Goal: Information Seeking & Learning: Learn about a topic

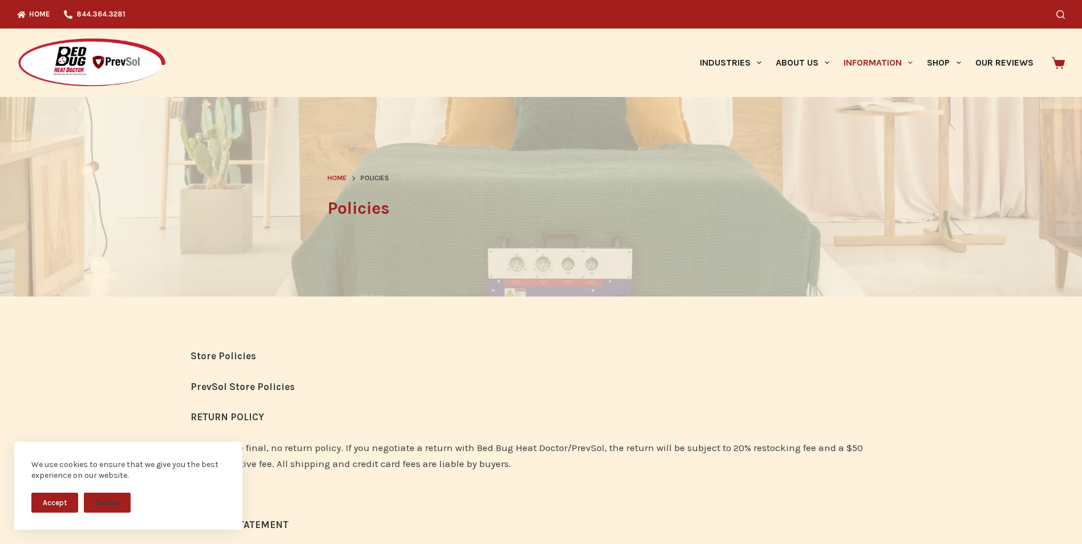
click at [47, 506] on button "Accept" at bounding box center [54, 503] width 47 height 20
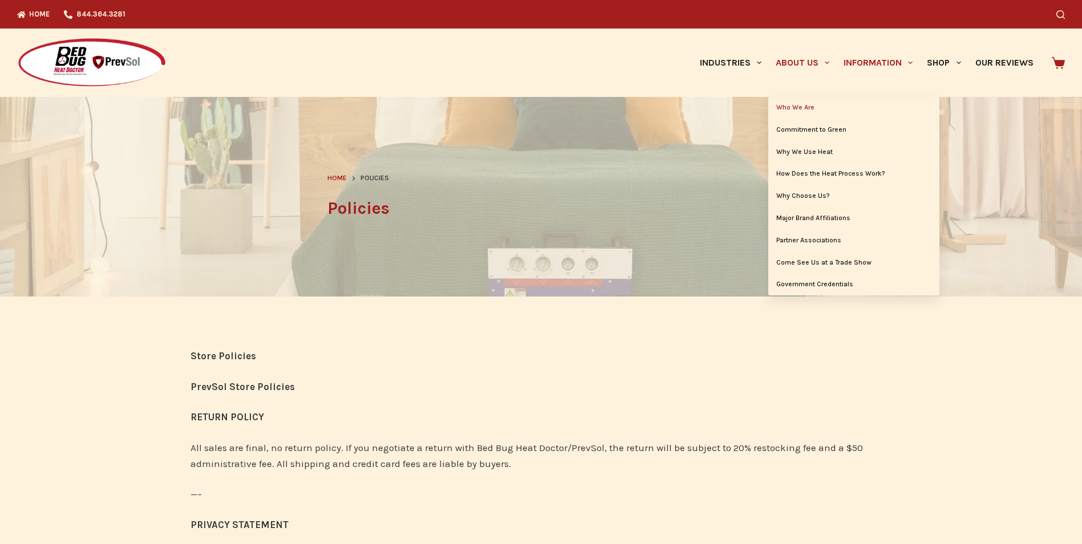
click at [794, 107] on link "Who We Are" at bounding box center [853, 108] width 171 height 22
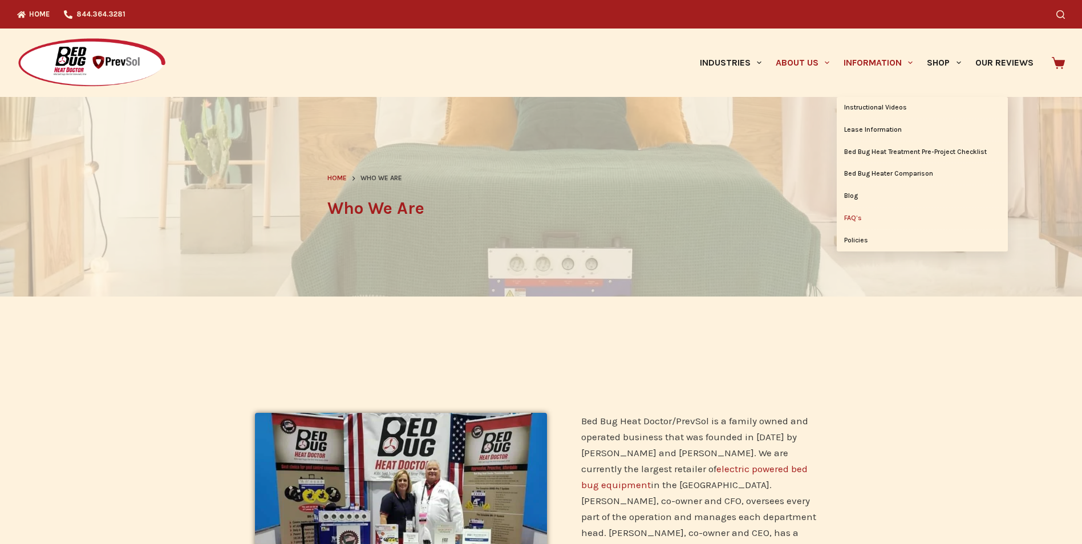
click at [856, 217] on link "FAQ’s" at bounding box center [921, 219] width 171 height 22
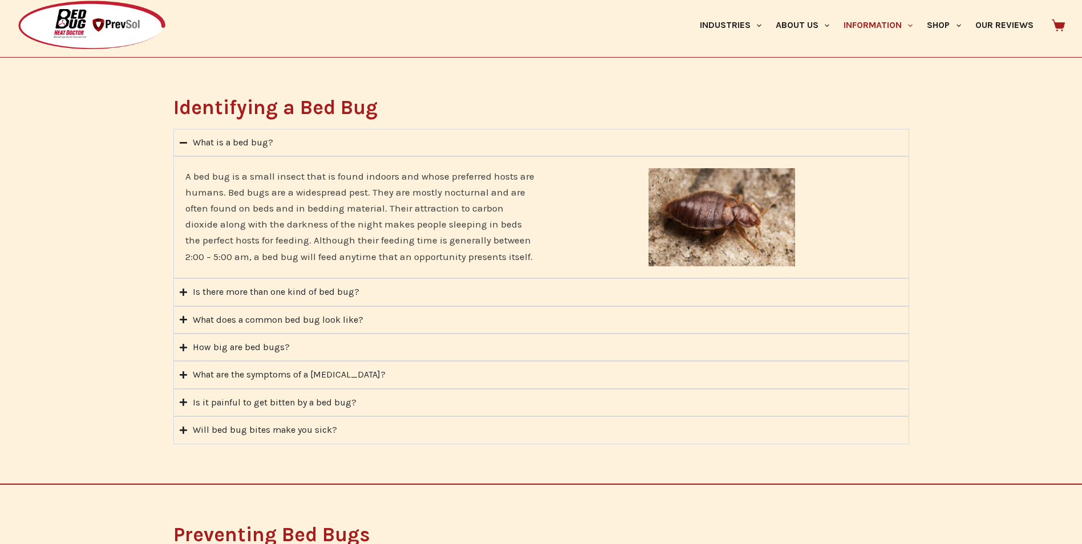
scroll to position [342, 0]
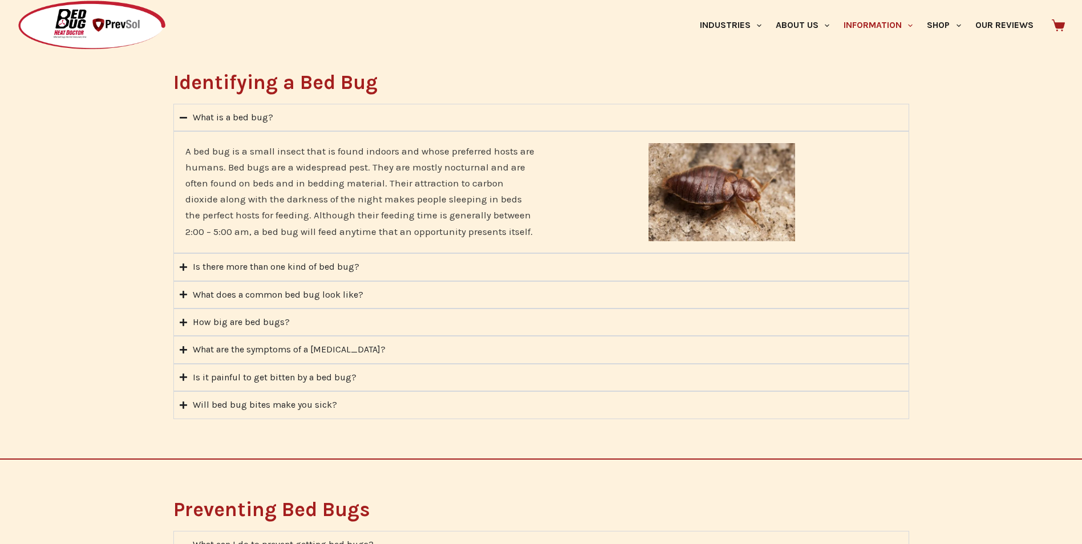
click at [346, 266] on div "Is there more than one kind of bed bug?" at bounding box center [276, 266] width 166 height 15
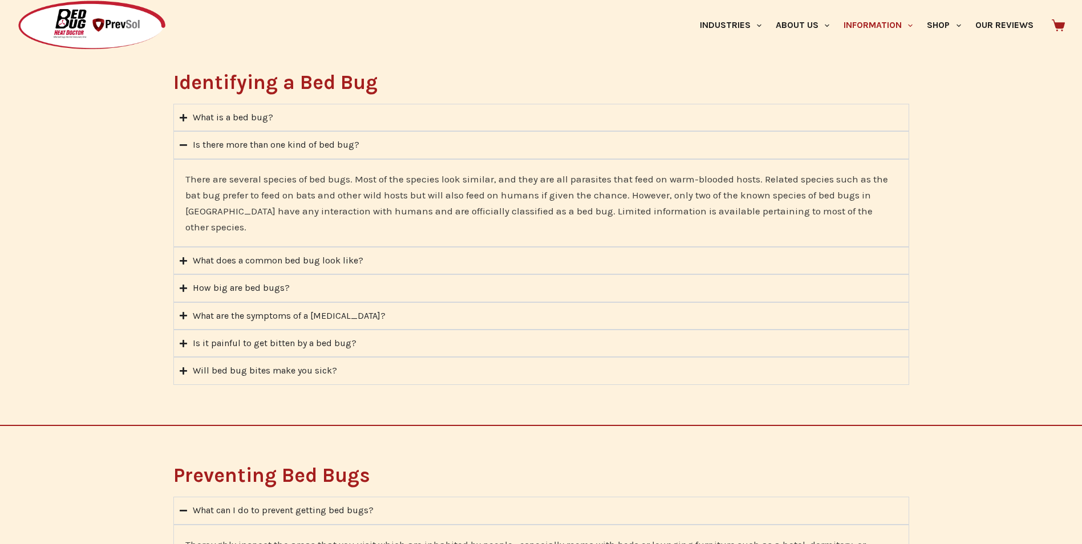
click at [344, 253] on summary "What does a common bed bug look like?" at bounding box center [540, 260] width 735 height 27
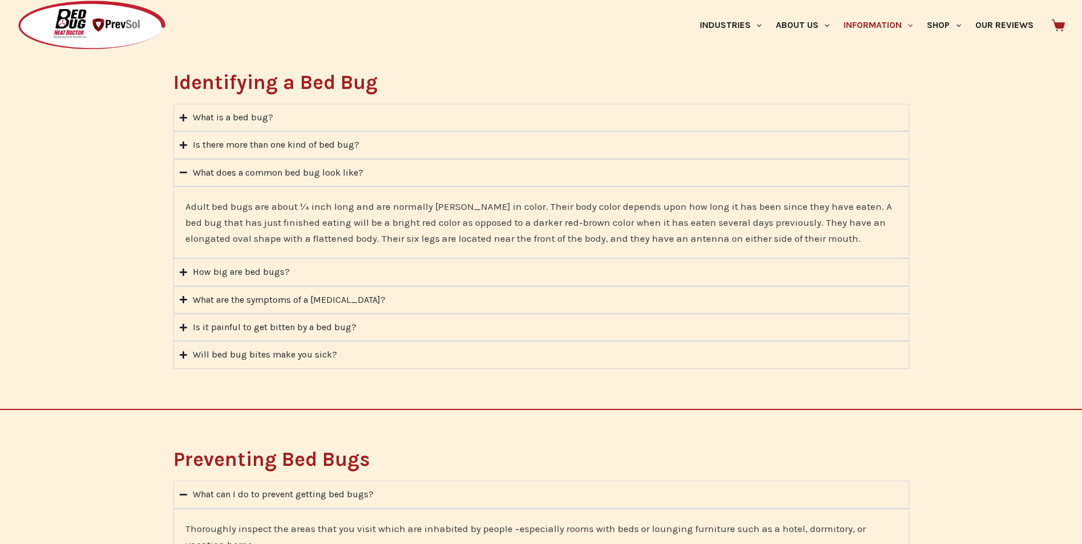
click at [257, 273] on div "How big are bed bugs?" at bounding box center [241, 272] width 97 height 15
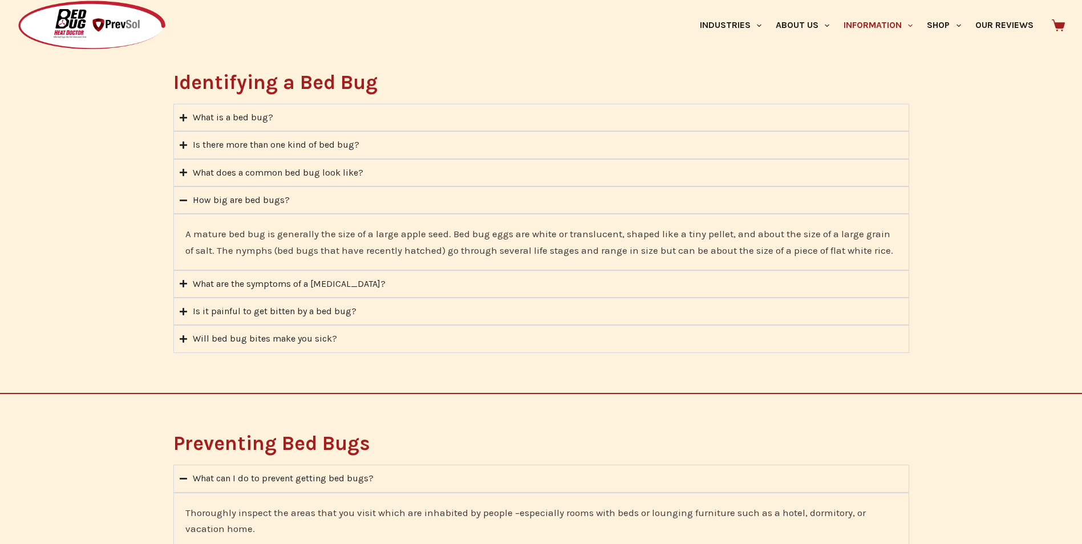
click at [257, 283] on div "What are the symptoms of a bed bug bite?" at bounding box center [289, 284] width 193 height 15
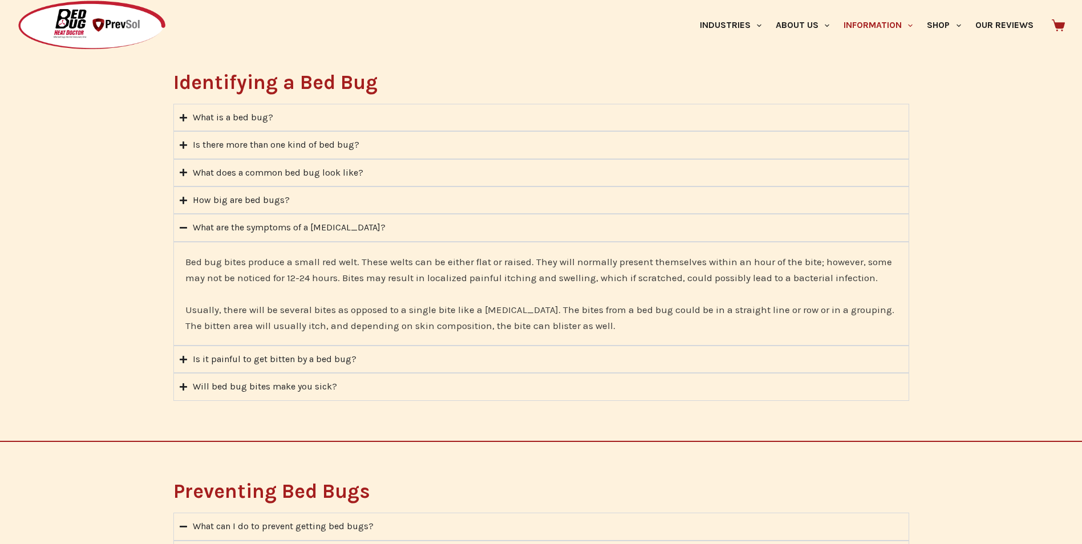
click at [252, 363] on div "Is it painful to get bitten by a bed bug?" at bounding box center [275, 359] width 164 height 15
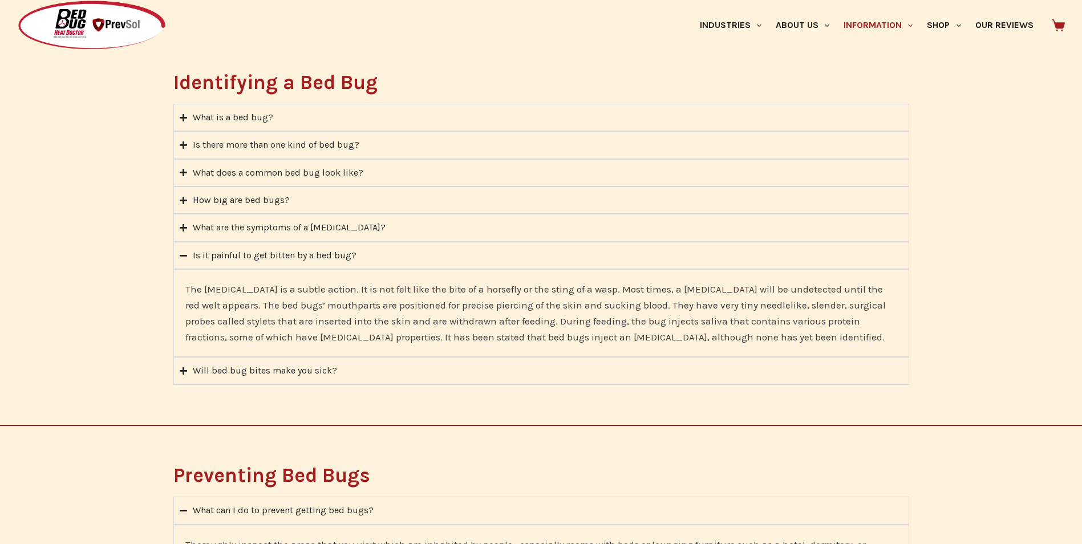
click at [249, 372] on div "Will bed bug bites make you sick?" at bounding box center [265, 370] width 144 height 15
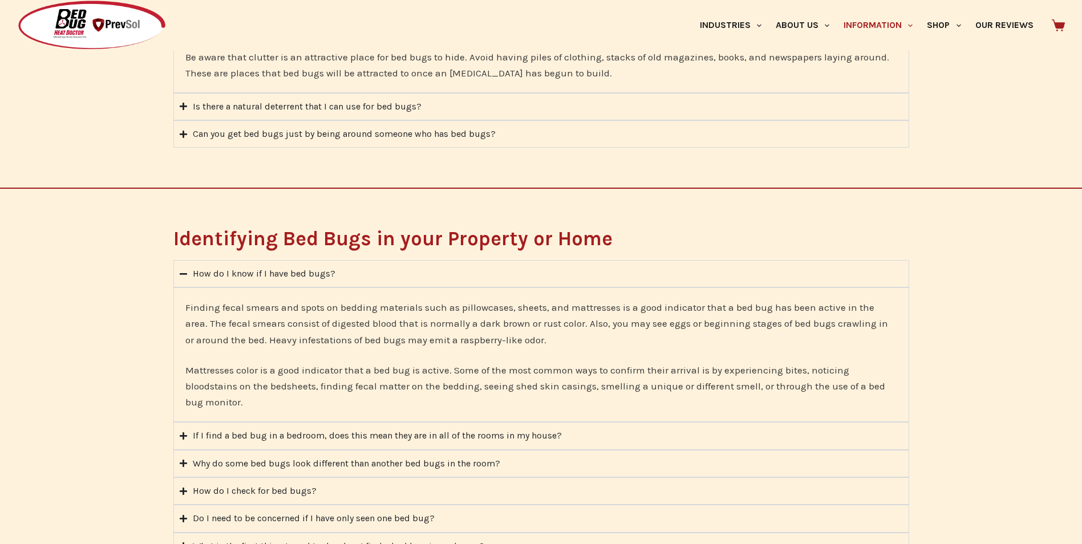
scroll to position [912, 0]
